Goal: Transaction & Acquisition: Obtain resource

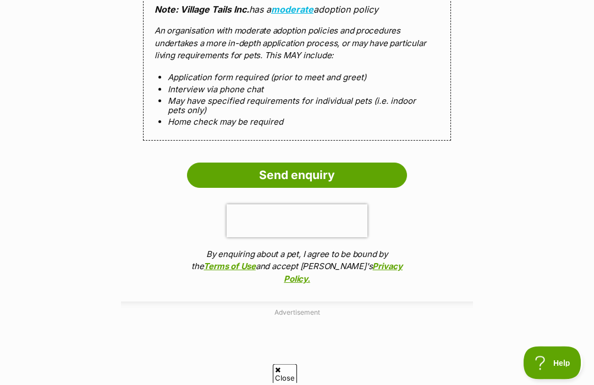
scroll to position [1214, 0]
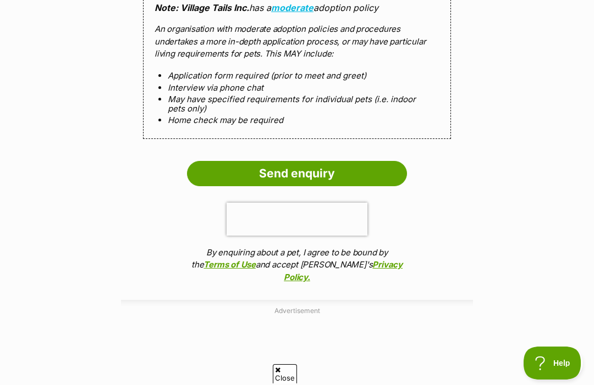
click at [371, 161] on input "Send enquiry" at bounding box center [297, 173] width 220 height 25
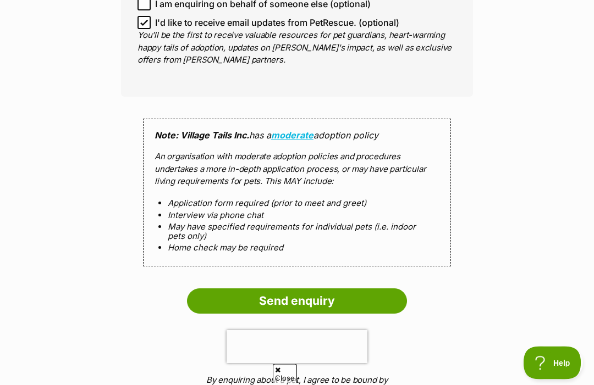
click at [296, 296] on input "Send enquiry" at bounding box center [297, 301] width 220 height 25
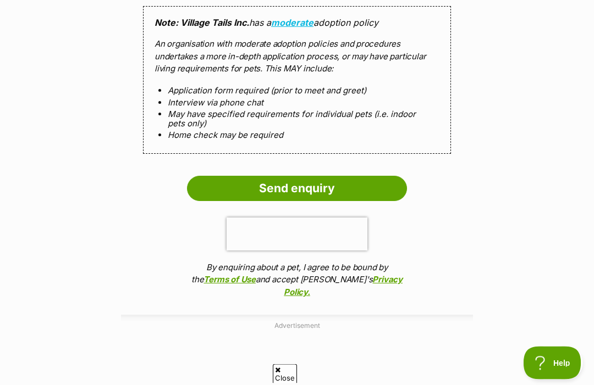
scroll to position [1200, 0]
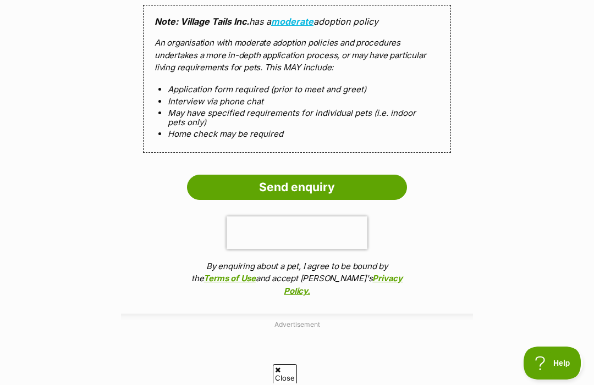
click at [327, 175] on input "Send enquiry" at bounding box center [297, 187] width 220 height 25
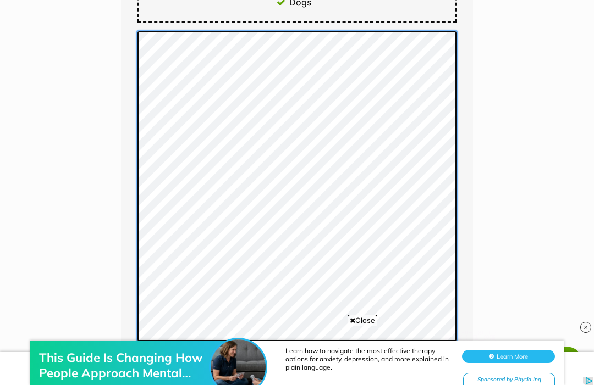
scroll to position [0, 0]
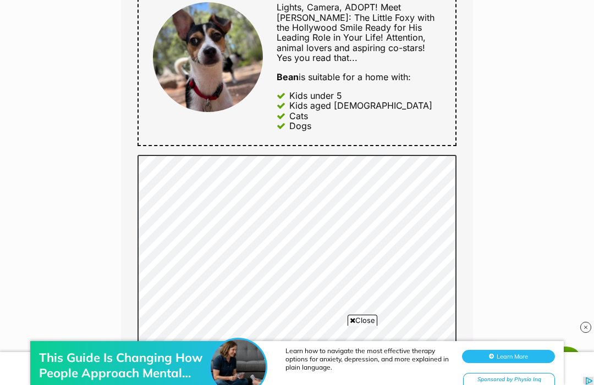
click at [501, 188] on div "Enquire about Bean Want to increase your chances of a successful enquiry? Updat…" at bounding box center [297, 279] width 594 height 1584
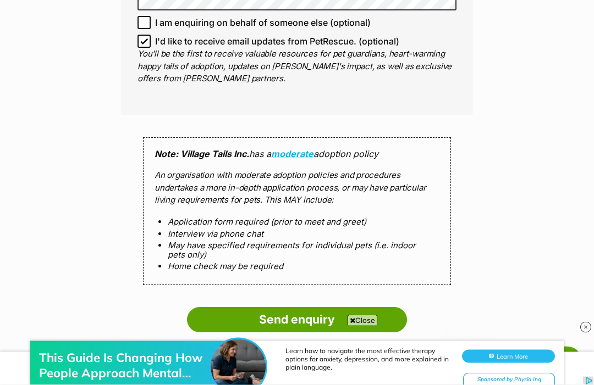
scroll to position [1073, 0]
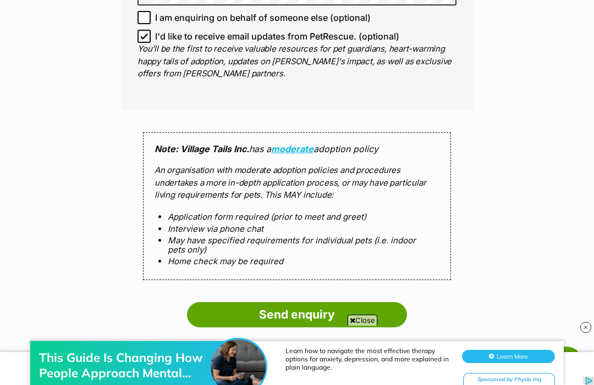
click at [208, 144] on strong "Note: Village Tails Inc." at bounding box center [202, 149] width 95 height 11
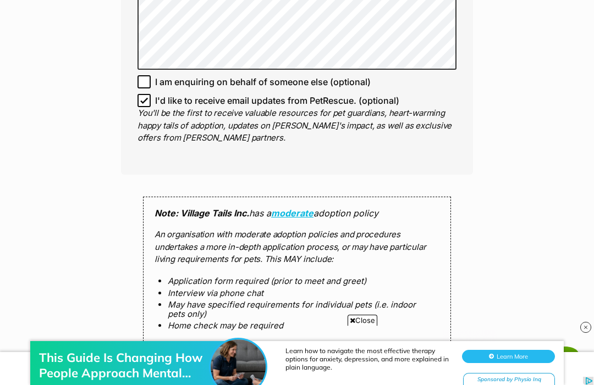
scroll to position [1007, 0]
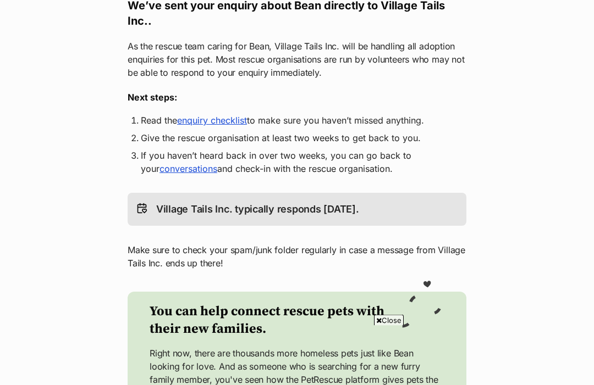
scroll to position [203, 0]
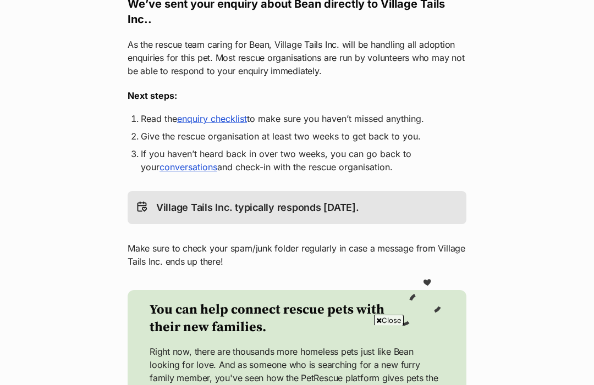
click at [224, 125] on link "enquiry checklist" at bounding box center [212, 119] width 70 height 11
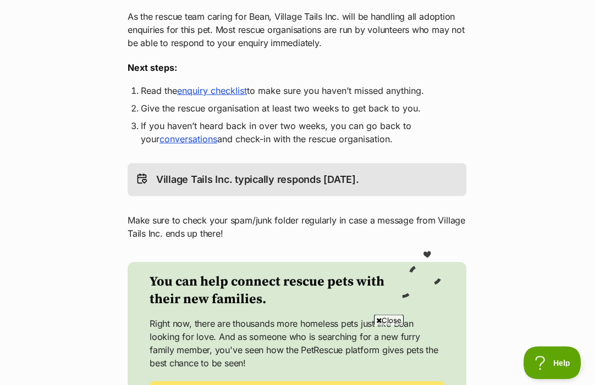
scroll to position [0, 0]
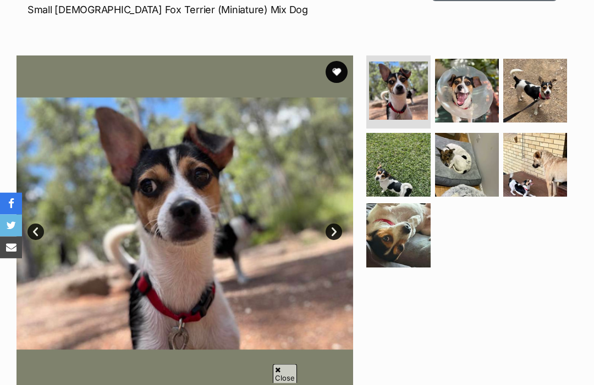
scroll to position [170, 0]
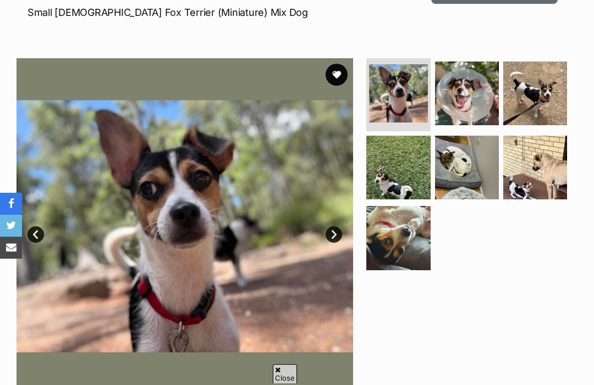
click at [402, 92] on img at bounding box center [398, 93] width 58 height 58
click at [468, 95] on img at bounding box center [467, 94] width 64 height 64
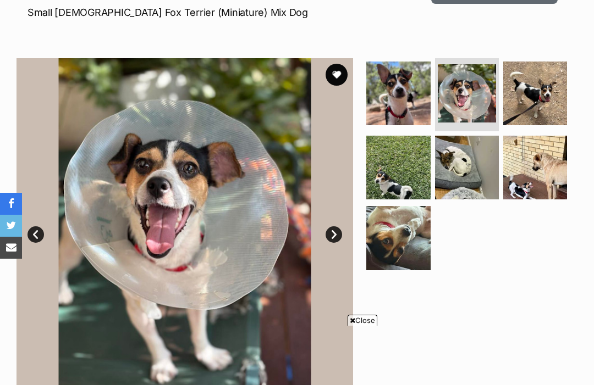
click at [542, 101] on img at bounding box center [535, 94] width 64 height 64
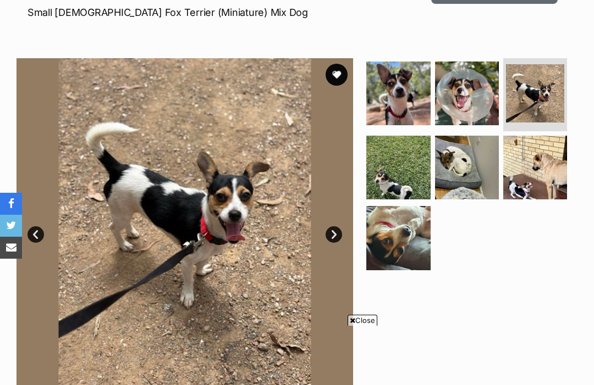
click at [400, 158] on img at bounding box center [398, 168] width 64 height 64
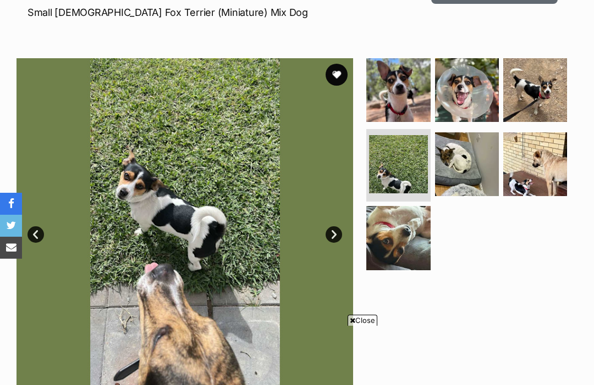
click at [466, 169] on img at bounding box center [467, 165] width 64 height 64
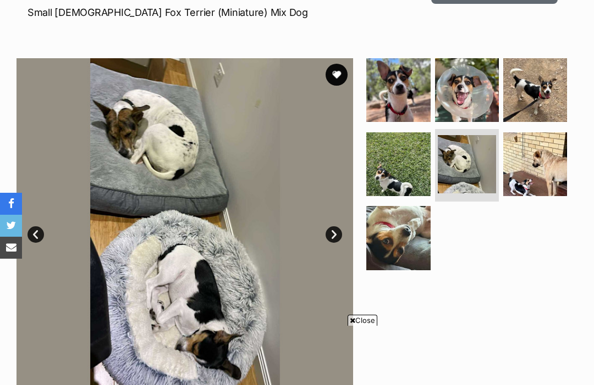
click at [539, 146] on img at bounding box center [535, 165] width 64 height 64
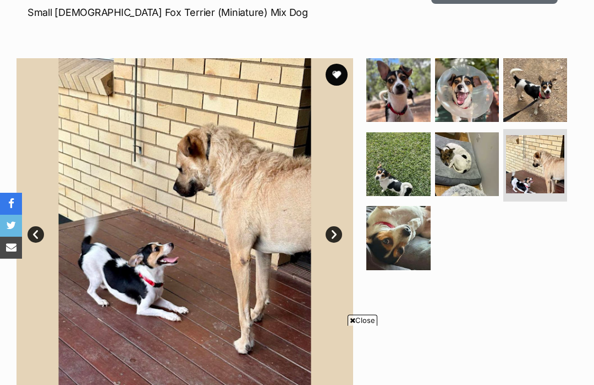
click at [407, 244] on img at bounding box center [398, 238] width 64 height 64
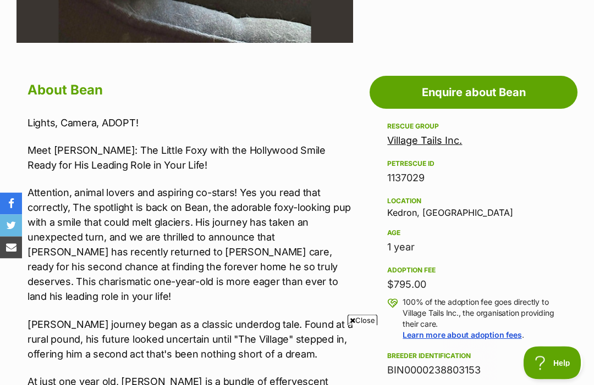
scroll to position [492, 0]
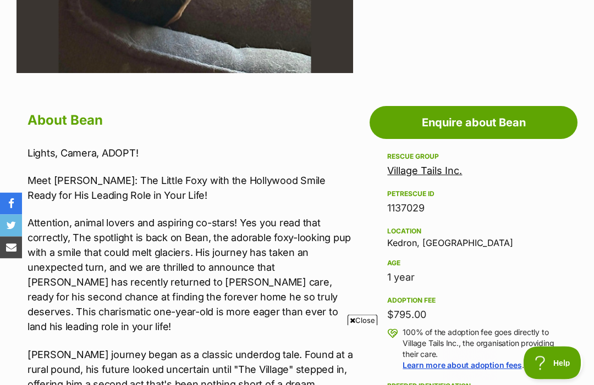
click at [450, 168] on link "Village Tails Inc." at bounding box center [424, 172] width 75 height 12
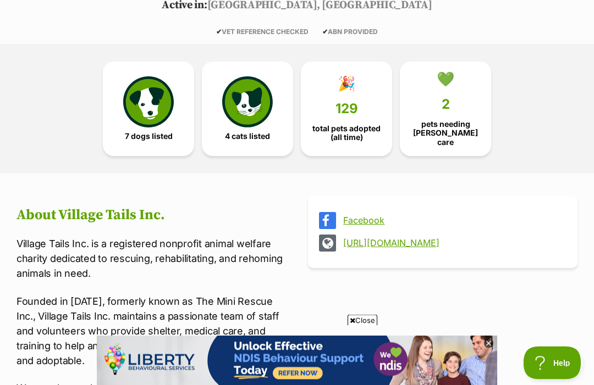
scroll to position [231, 0]
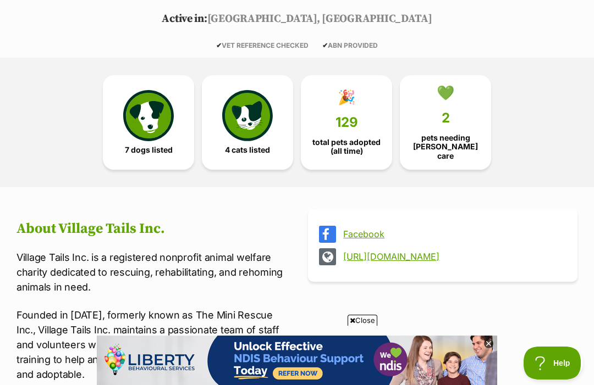
click at [158, 115] on img at bounding box center [148, 115] width 51 height 51
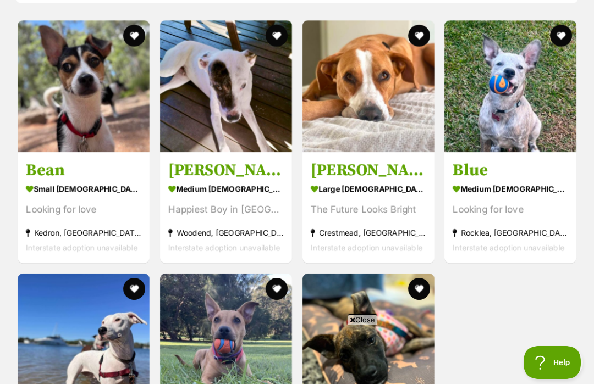
scroll to position [1244, 0]
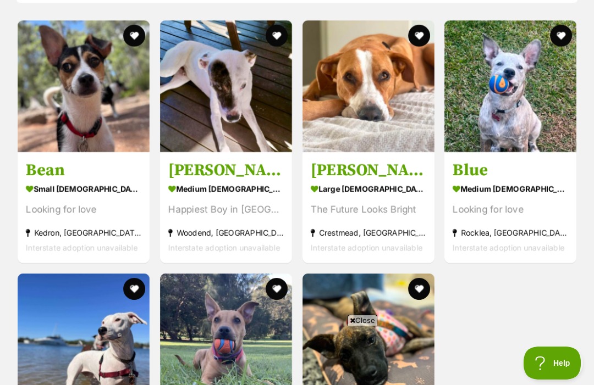
click at [342, 165] on h3 "[PERSON_NAME]" at bounding box center [368, 170] width 115 height 21
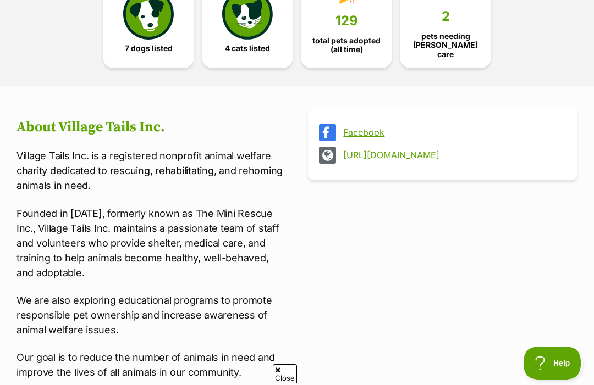
scroll to position [329, 0]
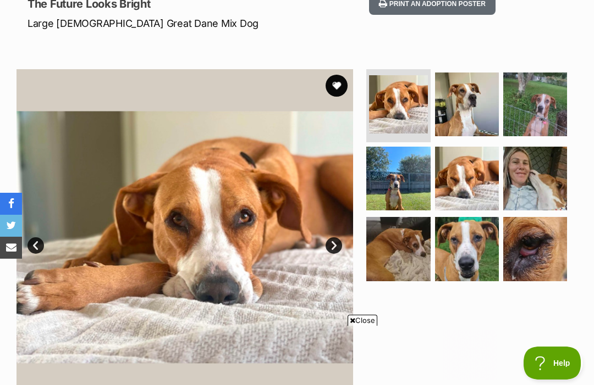
click at [533, 242] on img at bounding box center [535, 249] width 64 height 64
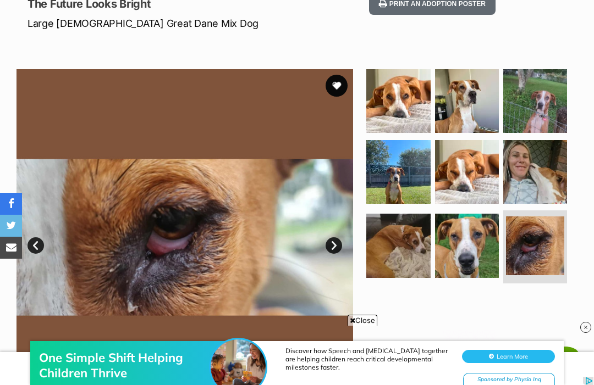
click at [465, 253] on img at bounding box center [467, 246] width 64 height 64
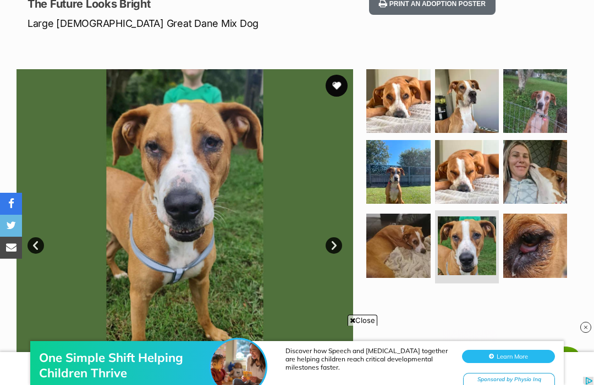
click at [402, 242] on img at bounding box center [398, 246] width 64 height 64
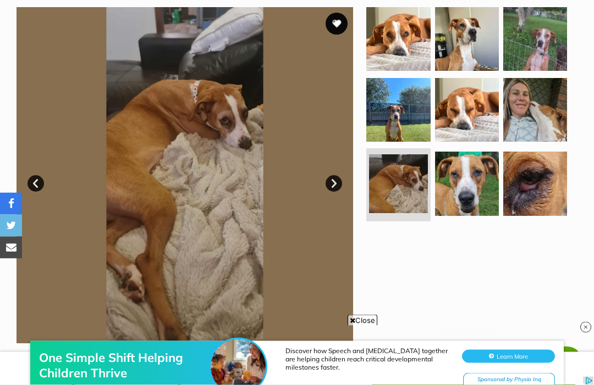
scroll to position [222, 0]
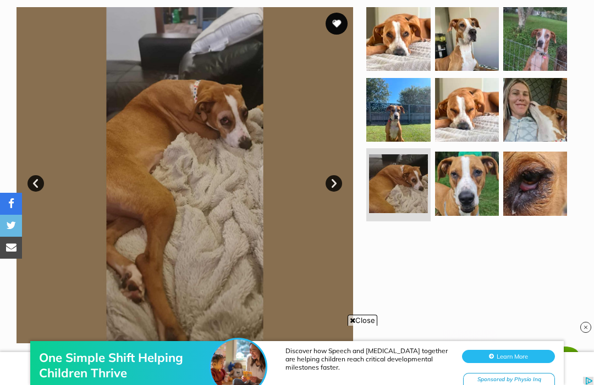
click at [536, 109] on img at bounding box center [535, 110] width 64 height 64
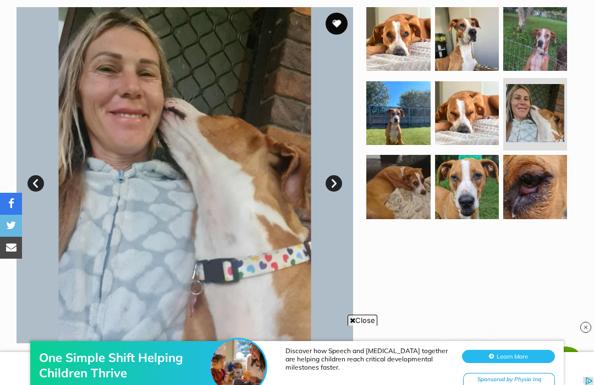
click at [541, 51] on img at bounding box center [535, 39] width 64 height 64
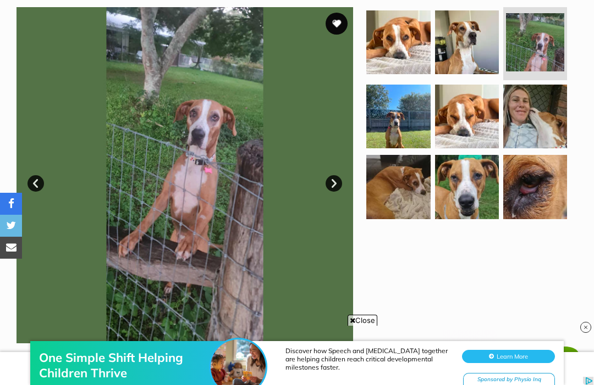
scroll to position [0, 0]
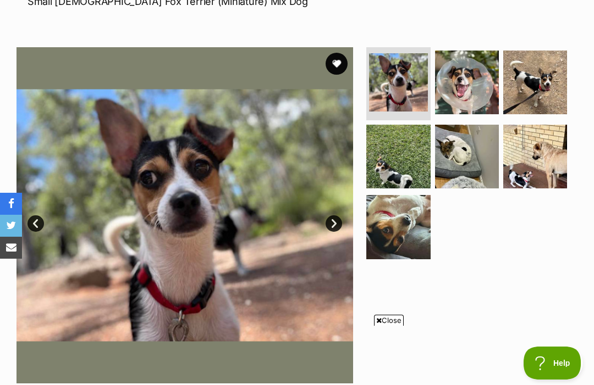
click at [546, 163] on img at bounding box center [535, 157] width 64 height 64
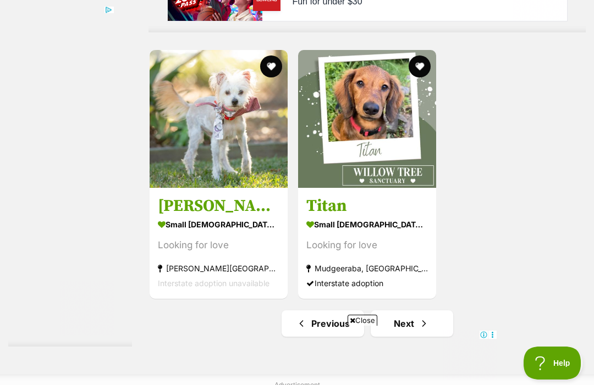
click at [313, 217] on h3 "Titan" at bounding box center [367, 206] width 122 height 21
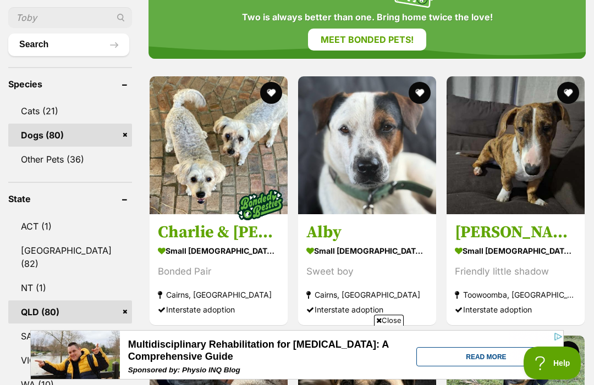
click at [485, 222] on h3 "[PERSON_NAME]" at bounding box center [516, 232] width 122 height 21
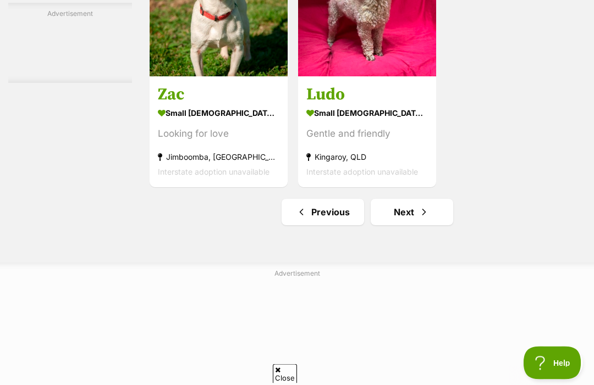
scroll to position [2564, 0]
click at [422, 225] on link "Next" at bounding box center [412, 212] width 82 height 26
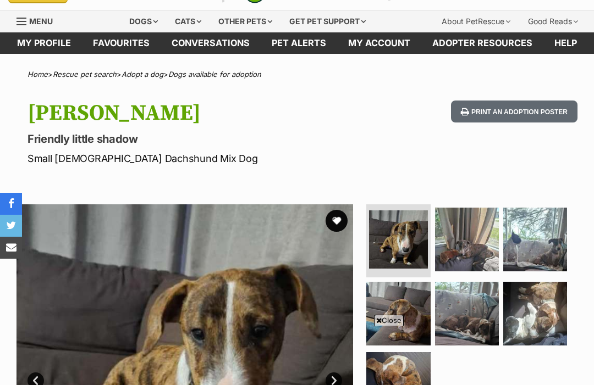
scroll to position [122, 0]
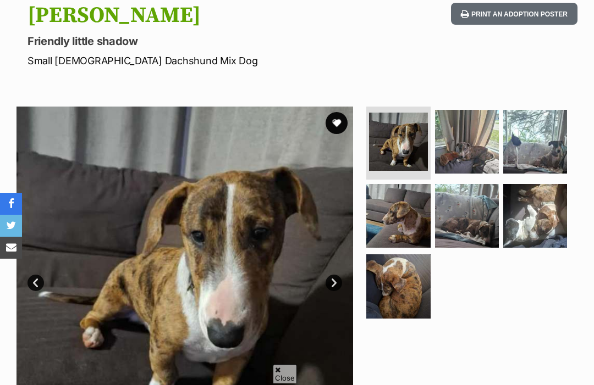
click at [474, 144] on img at bounding box center [467, 142] width 64 height 64
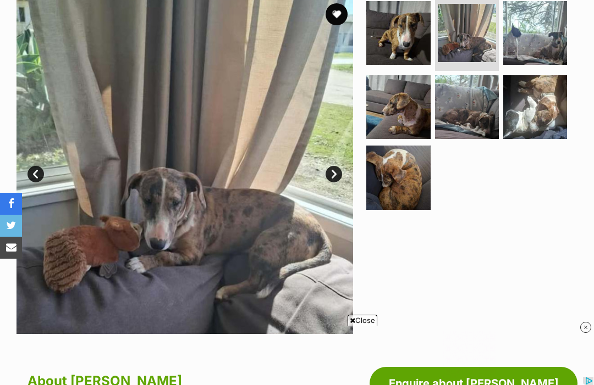
scroll to position [0, 0]
click at [551, 40] on img at bounding box center [535, 33] width 64 height 64
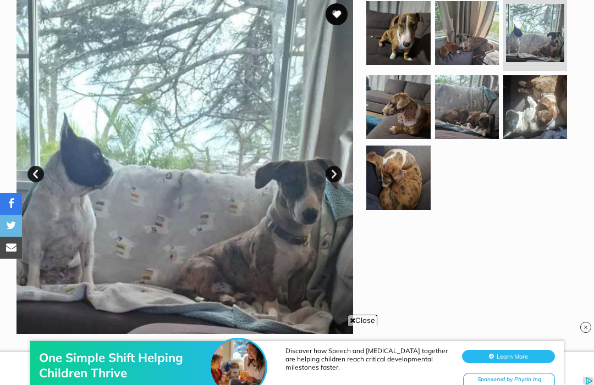
click at [404, 108] on img at bounding box center [398, 107] width 64 height 64
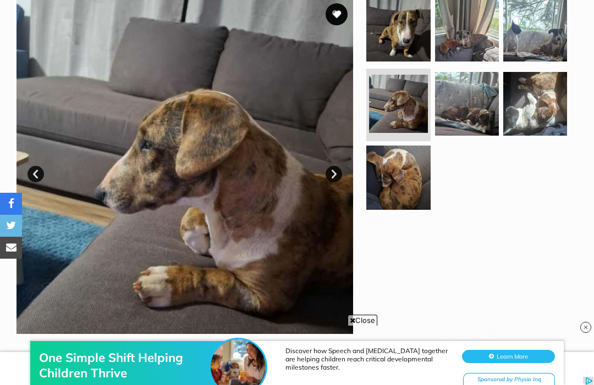
click at [469, 106] on img at bounding box center [467, 104] width 64 height 64
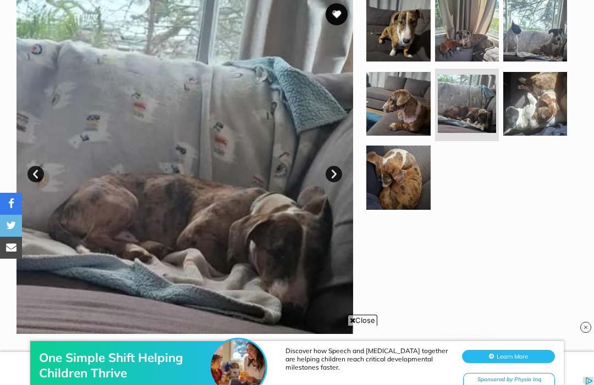
click at [547, 118] on img at bounding box center [535, 104] width 64 height 64
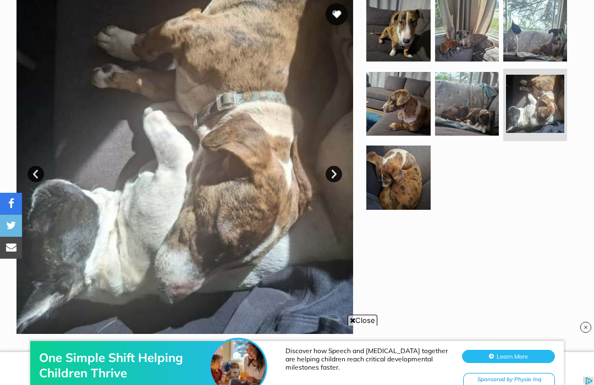
click at [411, 197] on img at bounding box center [398, 178] width 64 height 64
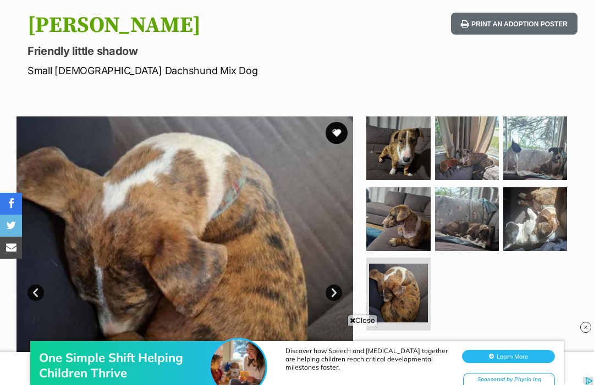
scroll to position [112, 0]
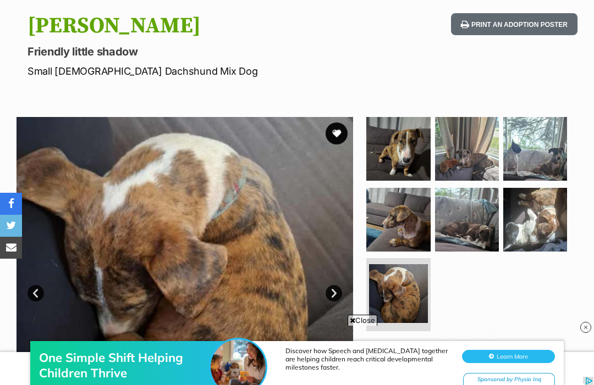
click at [418, 157] on img at bounding box center [398, 149] width 64 height 64
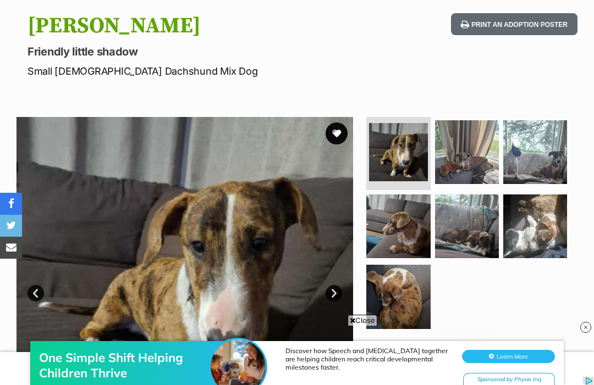
click at [473, 160] on img at bounding box center [467, 152] width 64 height 64
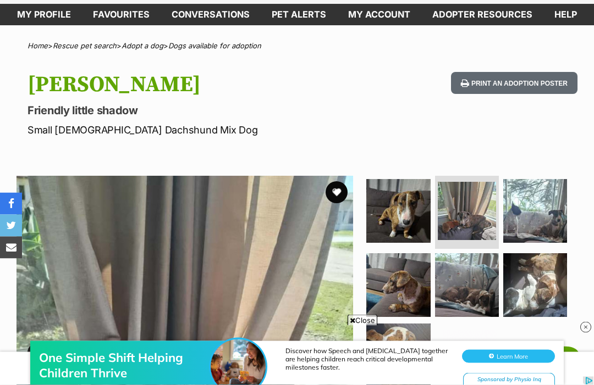
scroll to position [0, 0]
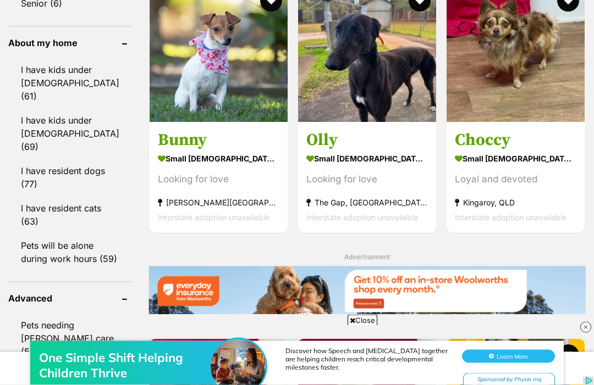
scroll to position [1256, 0]
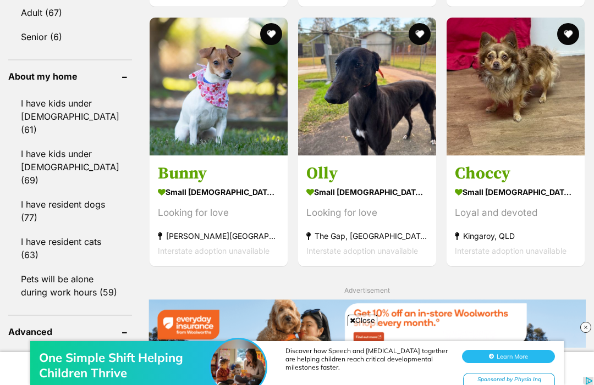
click at [333, 200] on strong "small female Dog" at bounding box center [367, 192] width 122 height 16
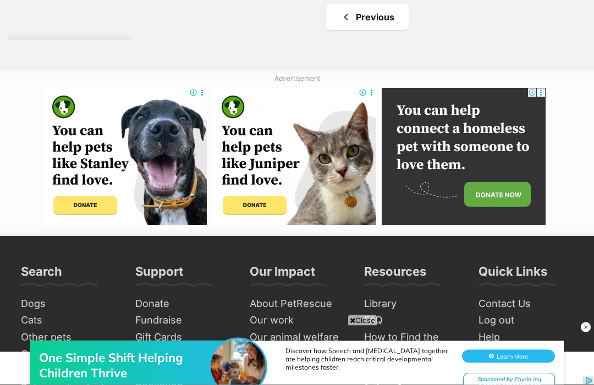
scroll to position [2510, 0]
